Goal: Task Accomplishment & Management: Use online tool/utility

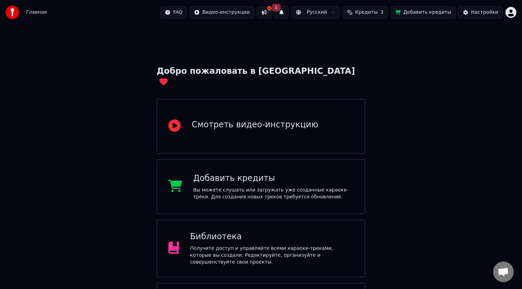
click at [271, 11] on button at bounding box center [264, 12] width 14 height 12
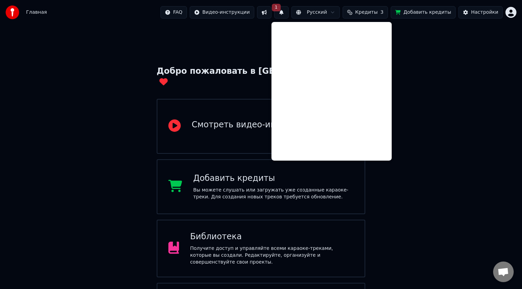
click at [423, 11] on button "Добавить кредиты" at bounding box center [422, 12] width 65 height 12
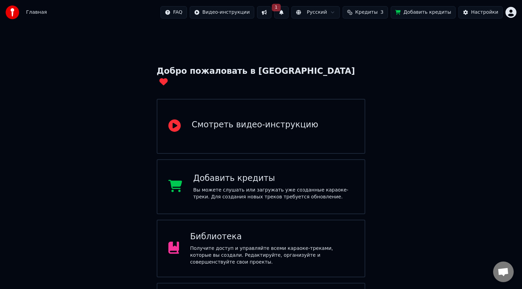
click at [288, 10] on button "1" at bounding box center [281, 12] width 14 height 12
click at [335, 36] on button "Обновить" at bounding box center [347, 34] width 36 height 12
click at [284, 107] on div "Смотреть видео-инструкцию" at bounding box center [261, 126] width 209 height 55
